Goal: Find specific page/section: Find specific page/section

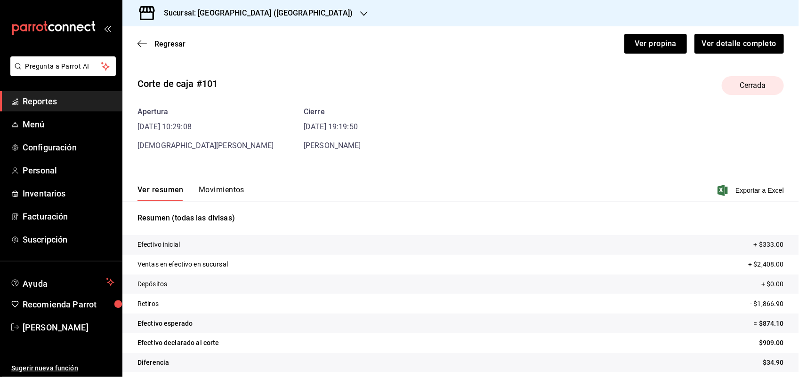
click at [36, 104] on span "Reportes" at bounding box center [69, 101] width 92 height 13
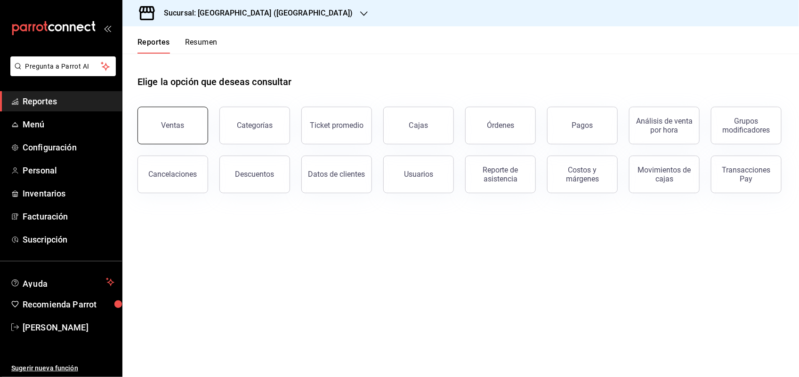
click at [176, 132] on button "Ventas" at bounding box center [172, 126] width 71 height 38
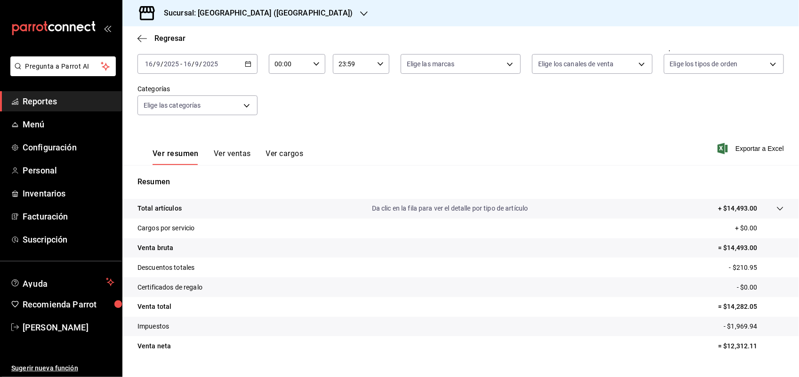
scroll to position [54, 0]
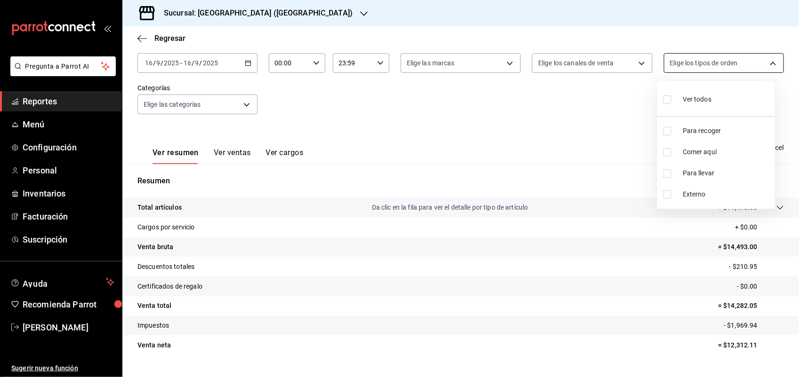
click at [711, 64] on body "Pregunta a Parrot AI Reportes Menú Configuración Personal Inventarios Facturaci…" at bounding box center [399, 188] width 799 height 377
click at [686, 155] on span "Comer aquí" at bounding box center [726, 152] width 88 height 10
type input "944de7fa-b980-46e6-8959-c915d1be85ee"
checkbox input "true"
click at [560, 107] on div at bounding box center [399, 188] width 799 height 377
